Goal: Navigation & Orientation: Find specific page/section

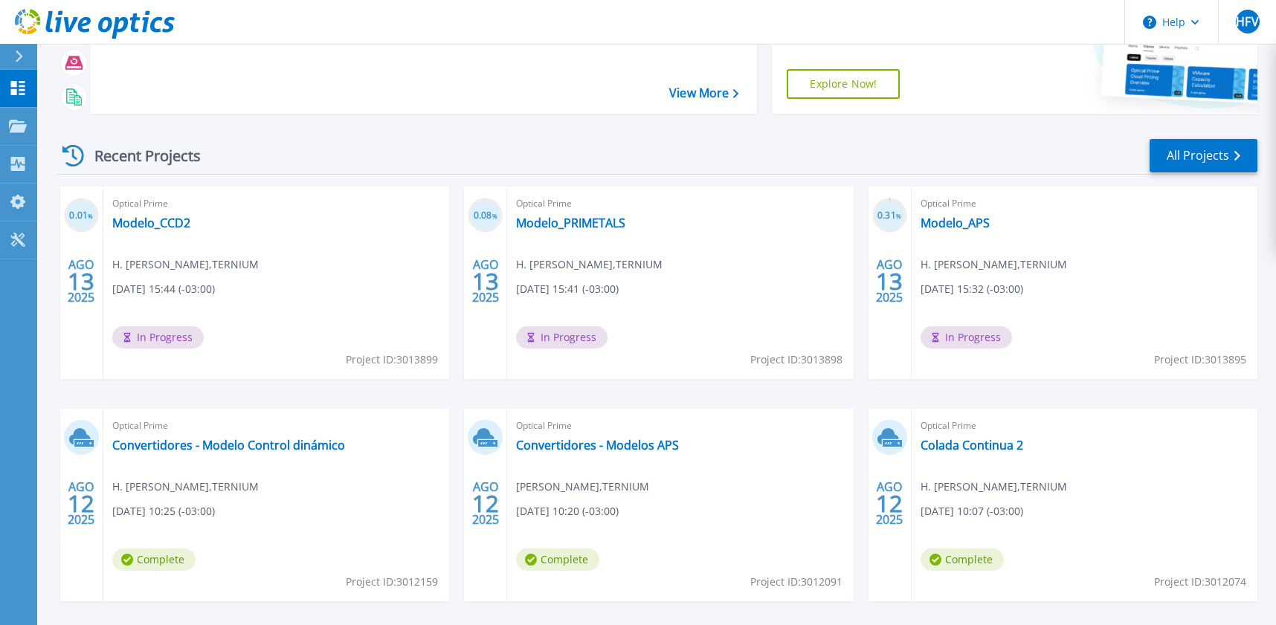
scroll to position [149, 0]
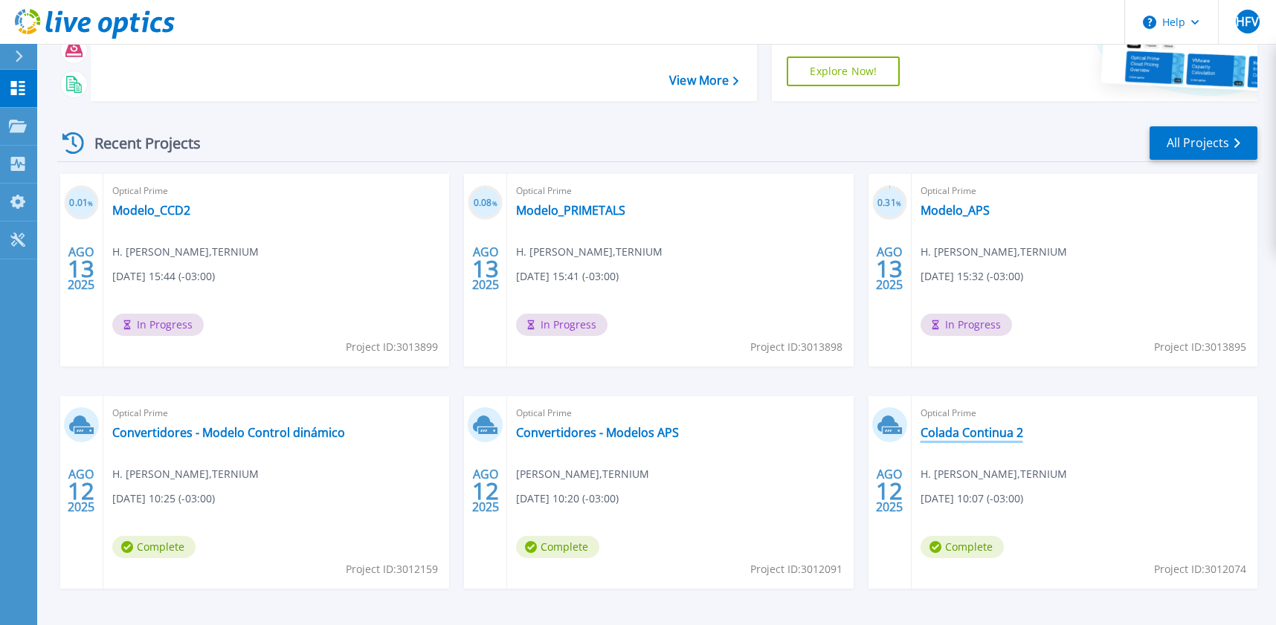
click at [965, 433] on link "Colada Continua 2" at bounding box center [971, 432] width 103 height 15
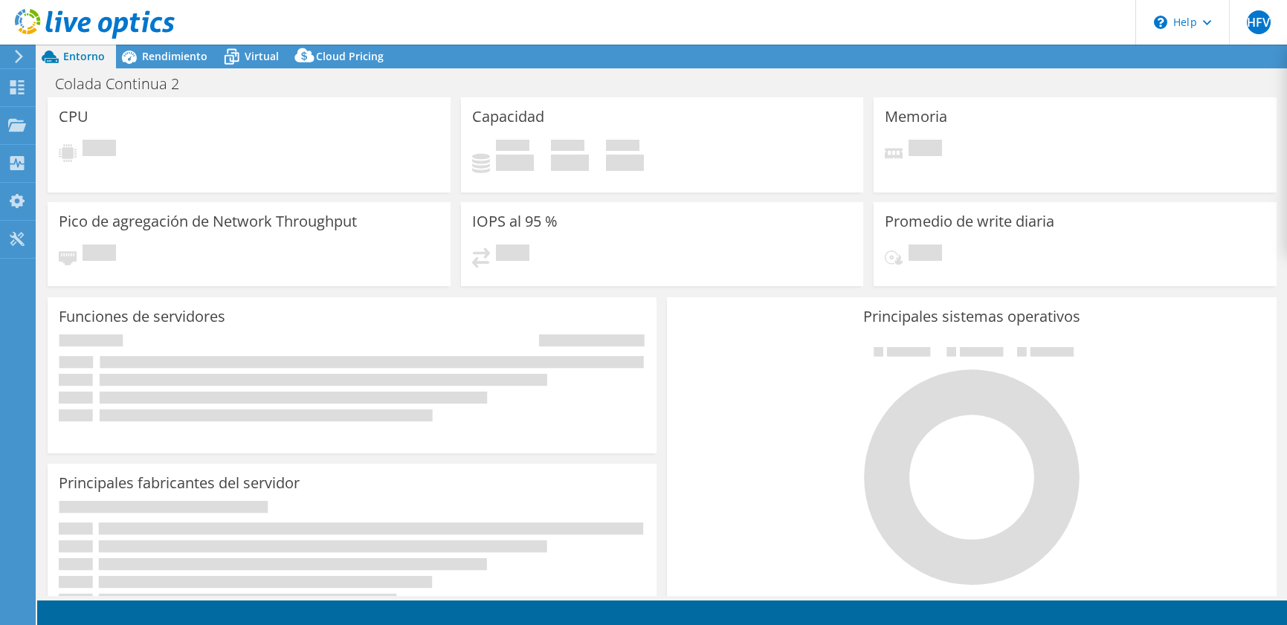
select select "USD"
